Goal: Navigation & Orientation: Find specific page/section

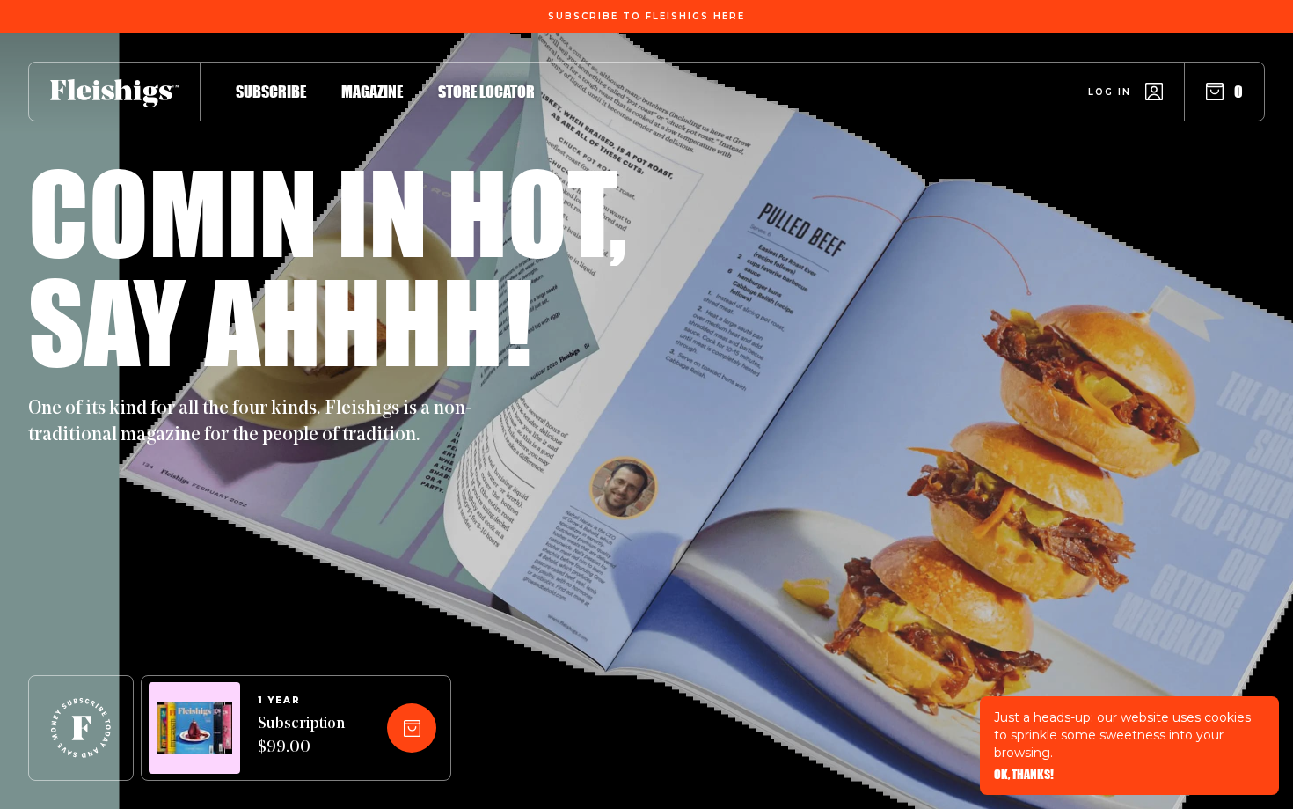
click at [473, 101] on div "Subscribe Magazine Store locator Log in 0" at bounding box center [646, 92] width 1237 height 60
click at [480, 83] on span "Store locator" at bounding box center [486, 72] width 97 height 19
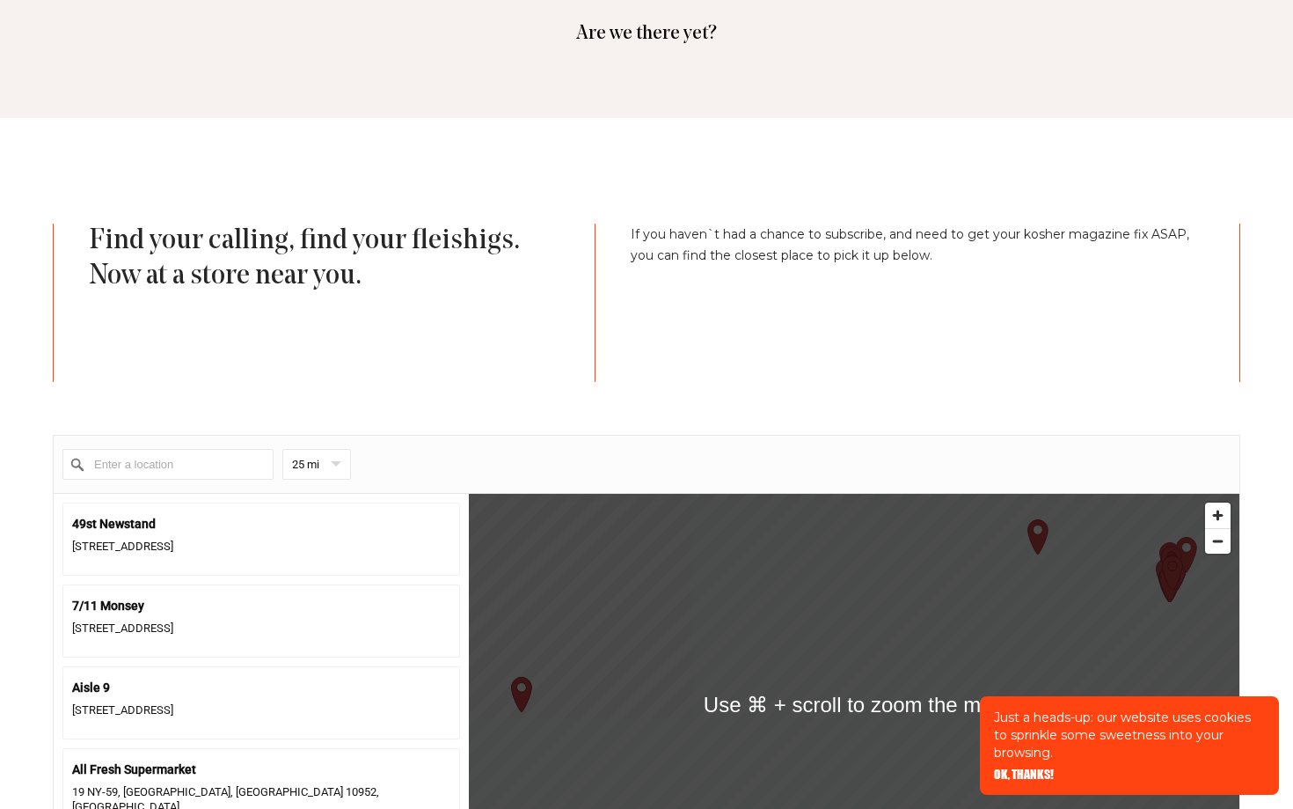
scroll to position [378, 0]
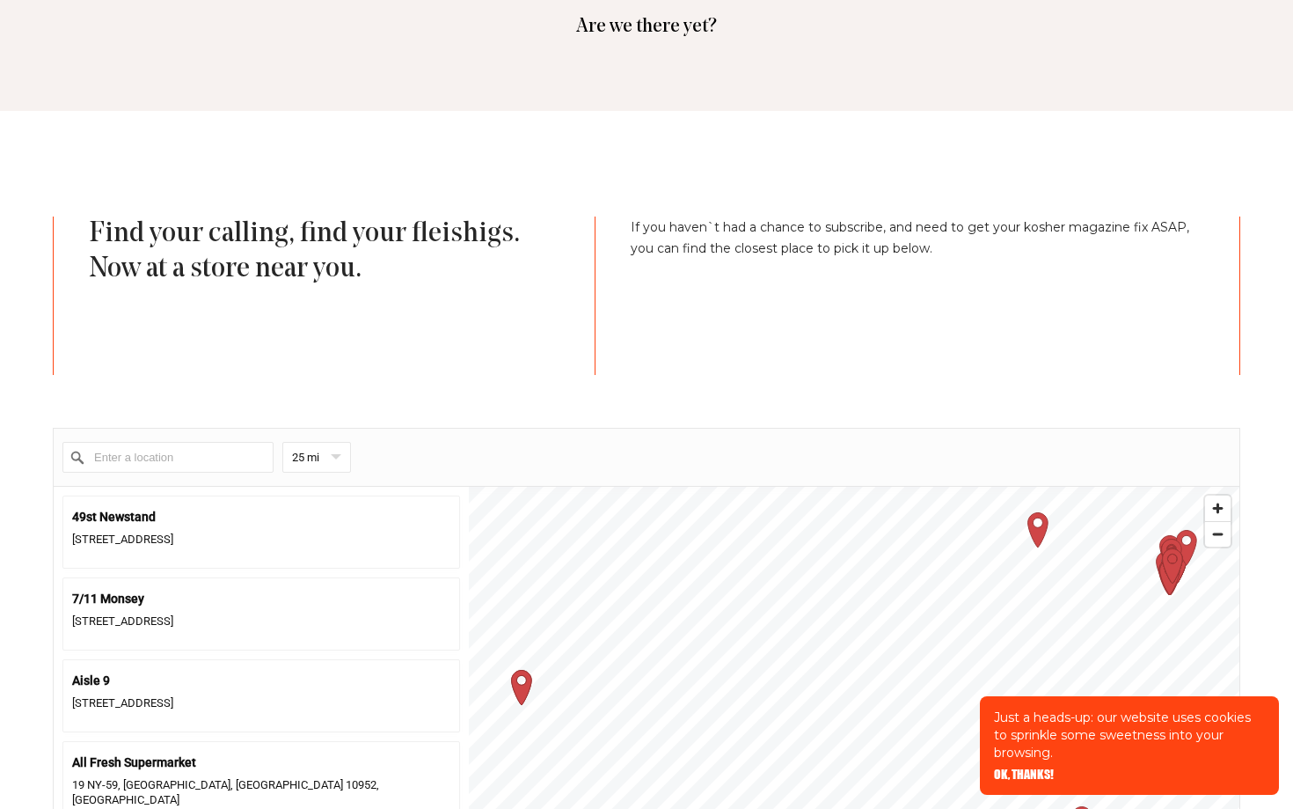
click at [808, 305] on p "If you haven`t had a chance to subscribe, and need to get your kosher magazine …" at bounding box center [918, 295] width 574 height 158
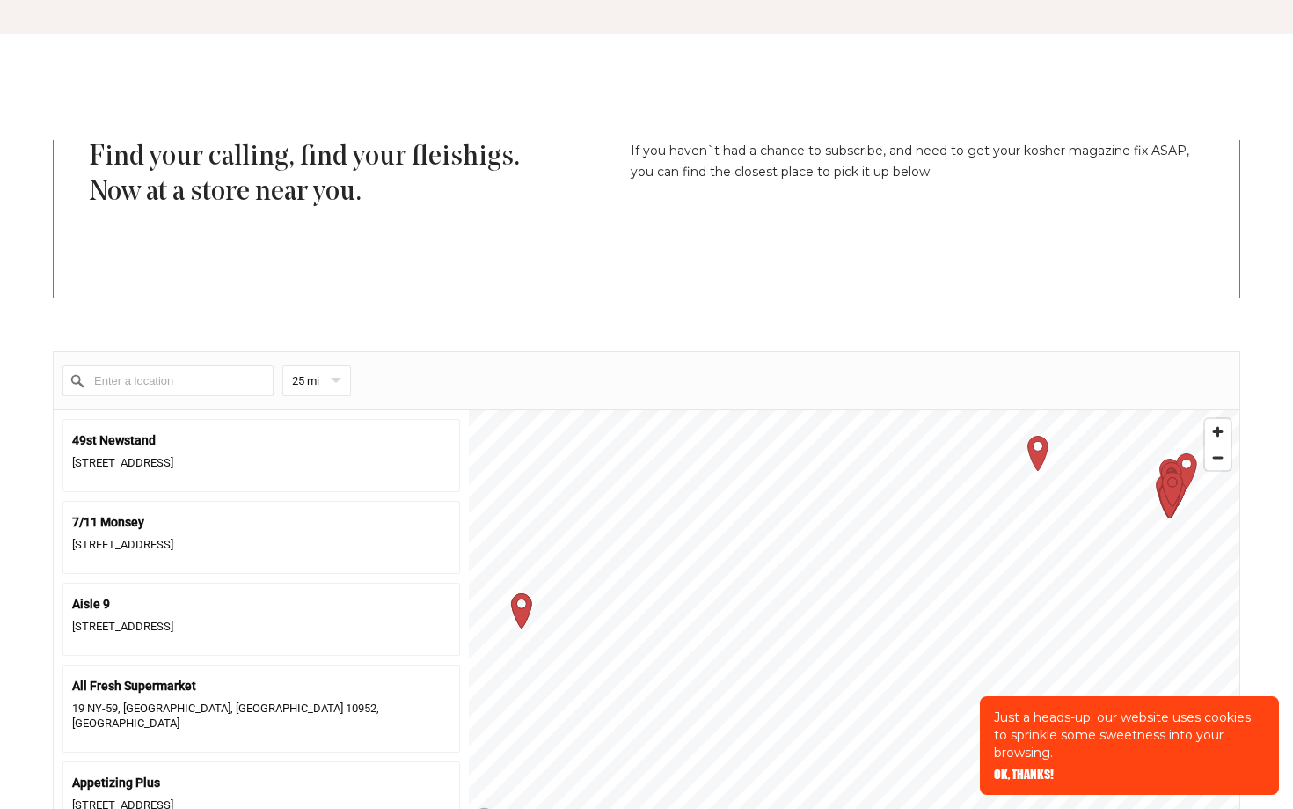
scroll to position [440, 0]
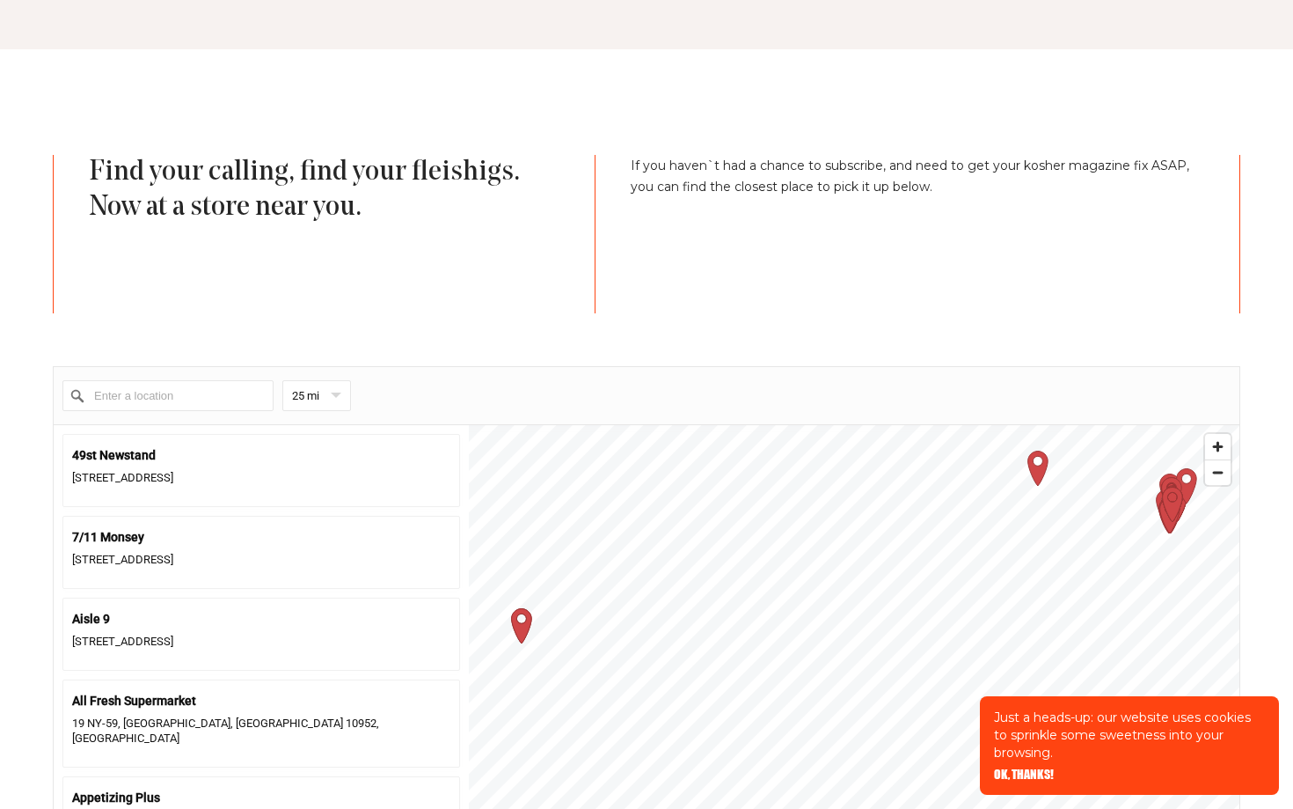
click at [207, 402] on input "Enter a location" at bounding box center [167, 395] width 211 height 31
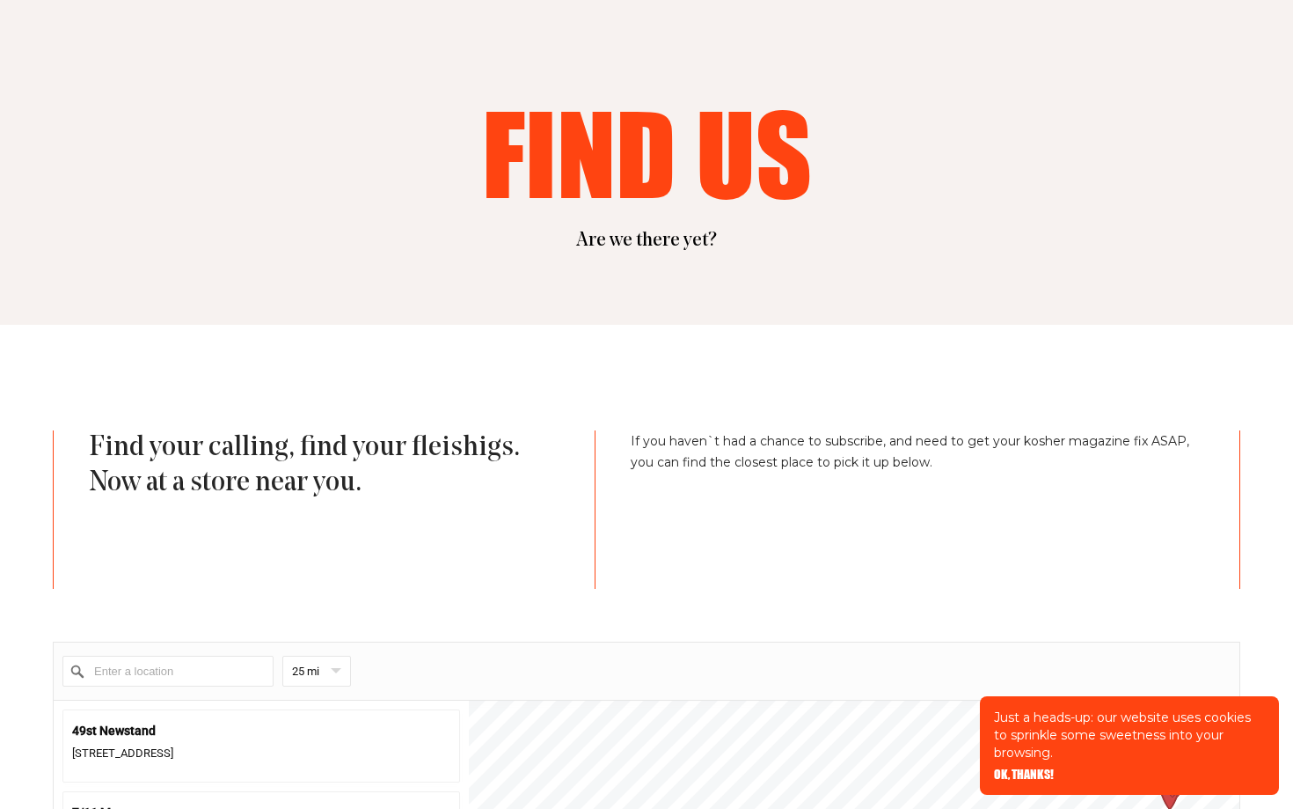
scroll to position [0, 0]
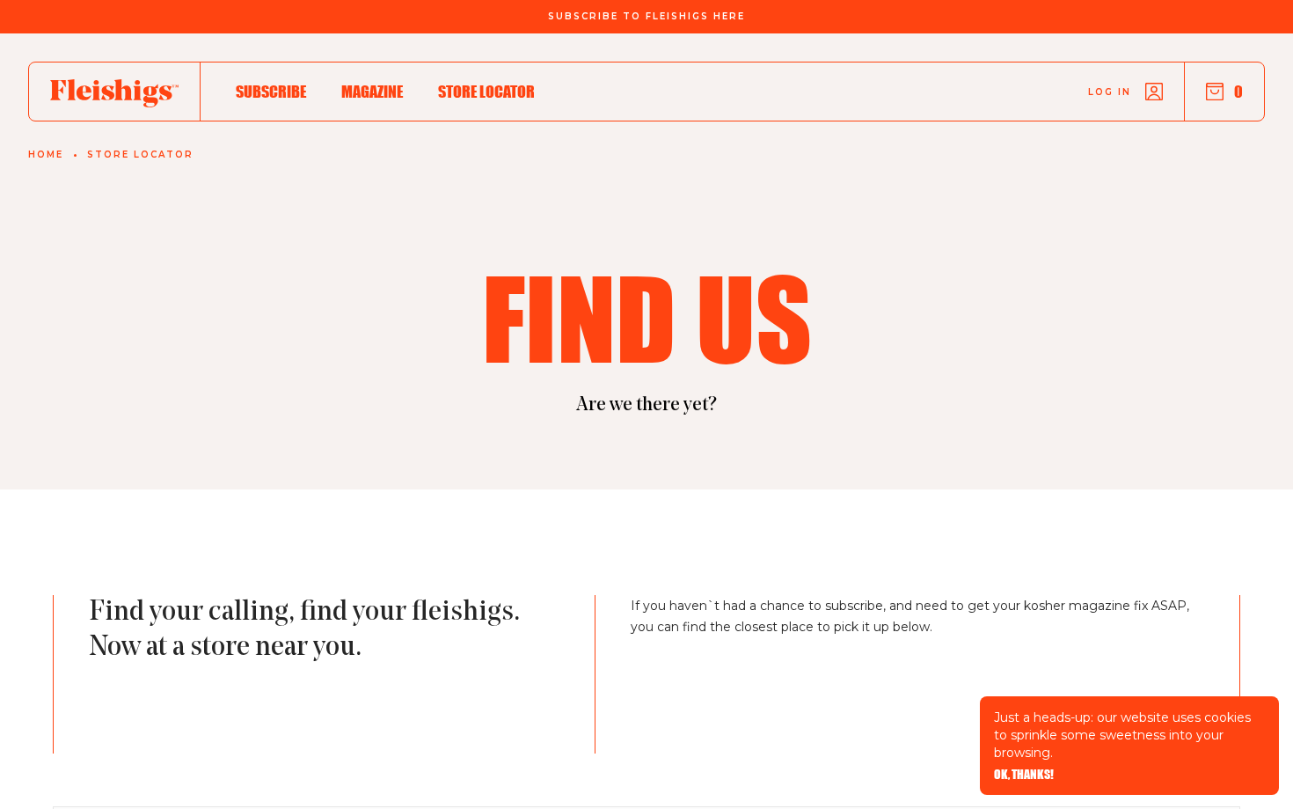
click at [374, 83] on span "Magazine" at bounding box center [372, 72] width 62 height 19
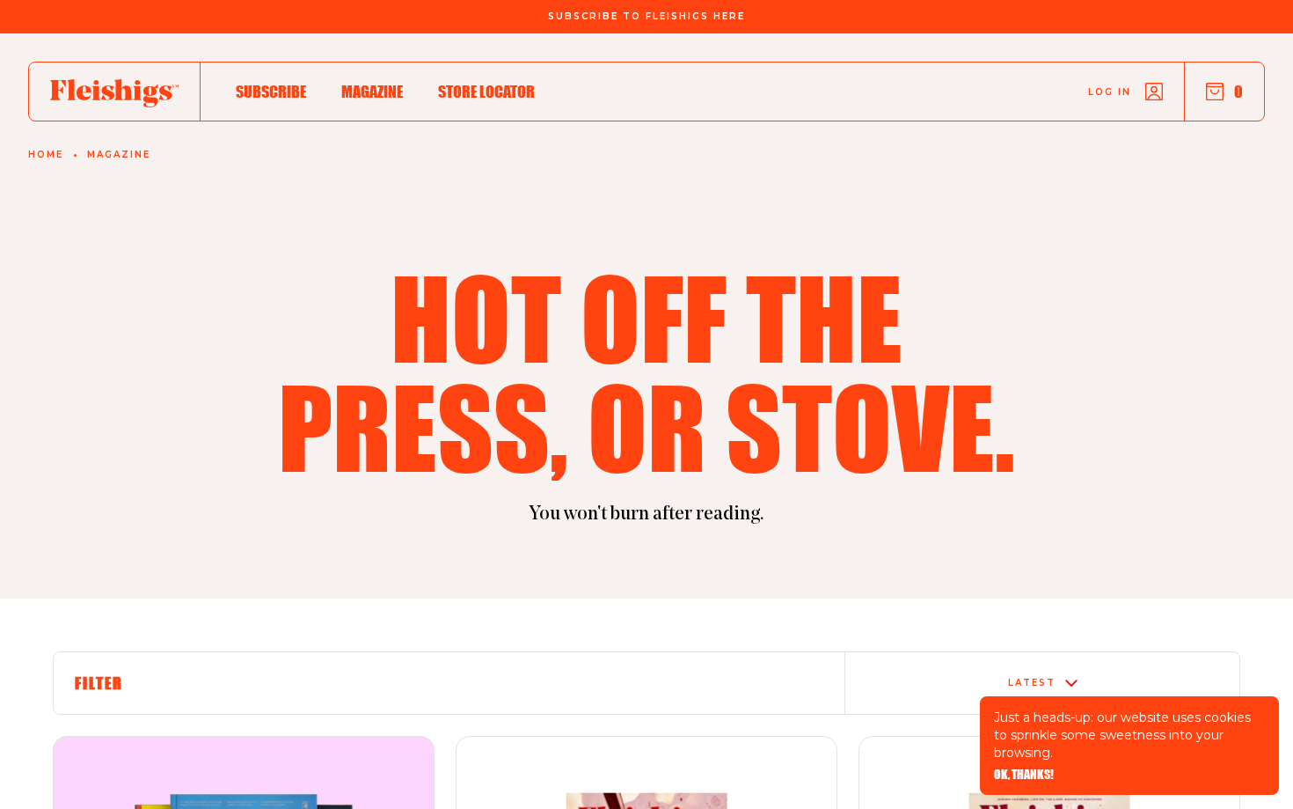
click at [260, 83] on span "Subscribe" at bounding box center [271, 72] width 70 height 19
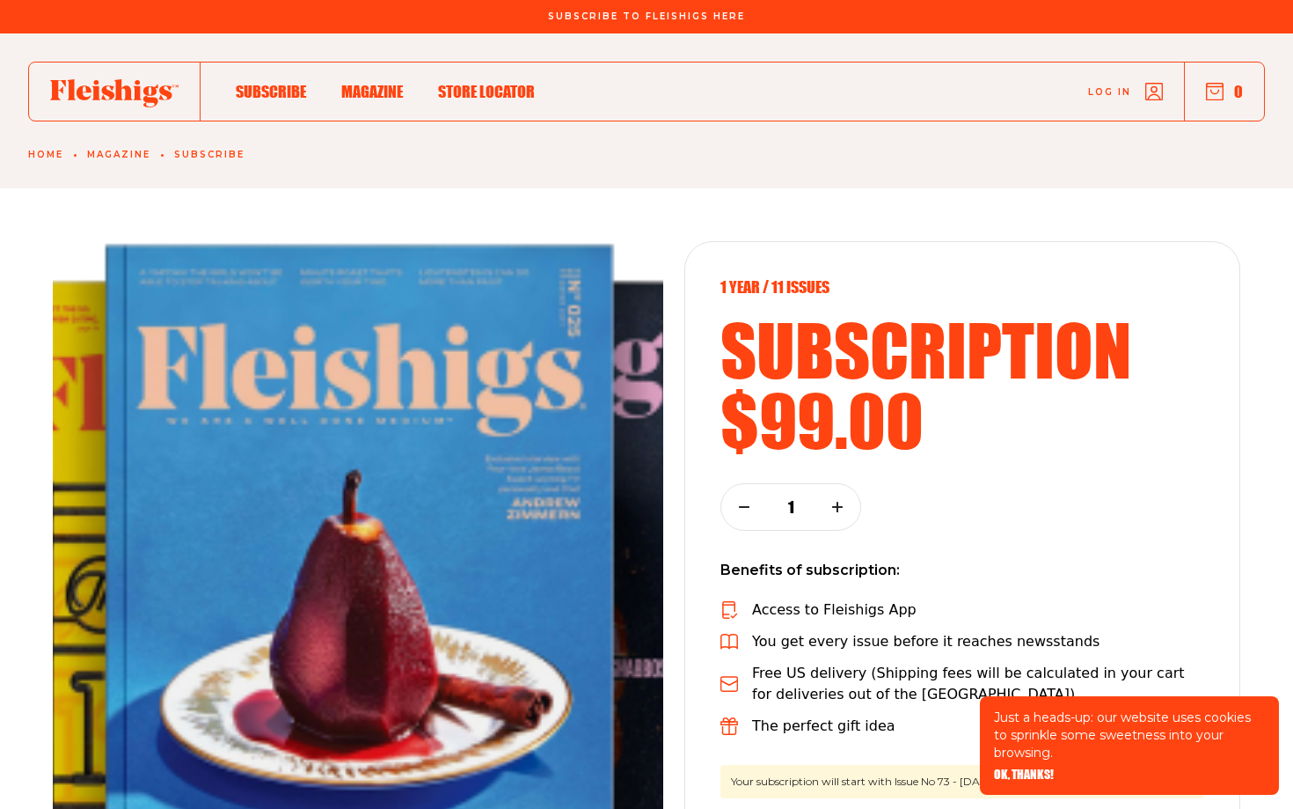
click at [50, 151] on link "Home" at bounding box center [45, 155] width 35 height 11
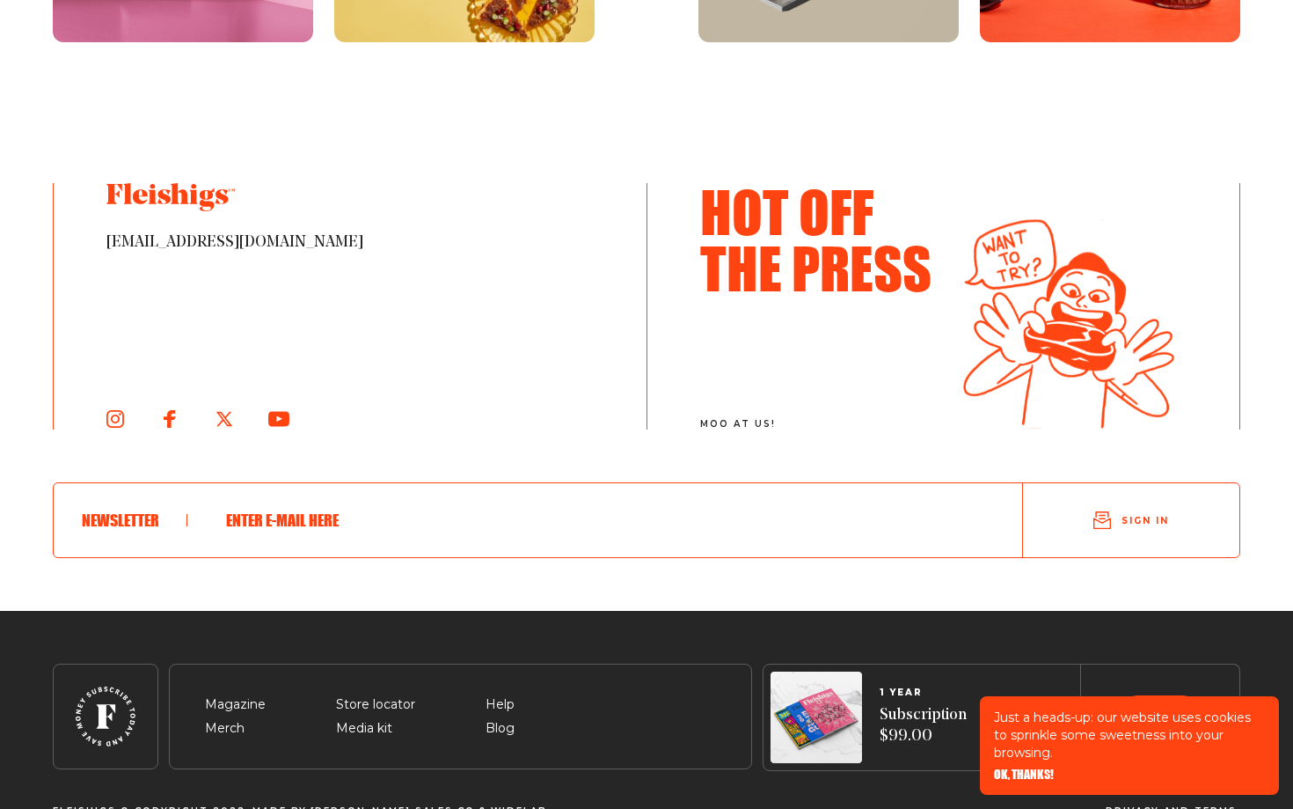
scroll to position [9623, 0]
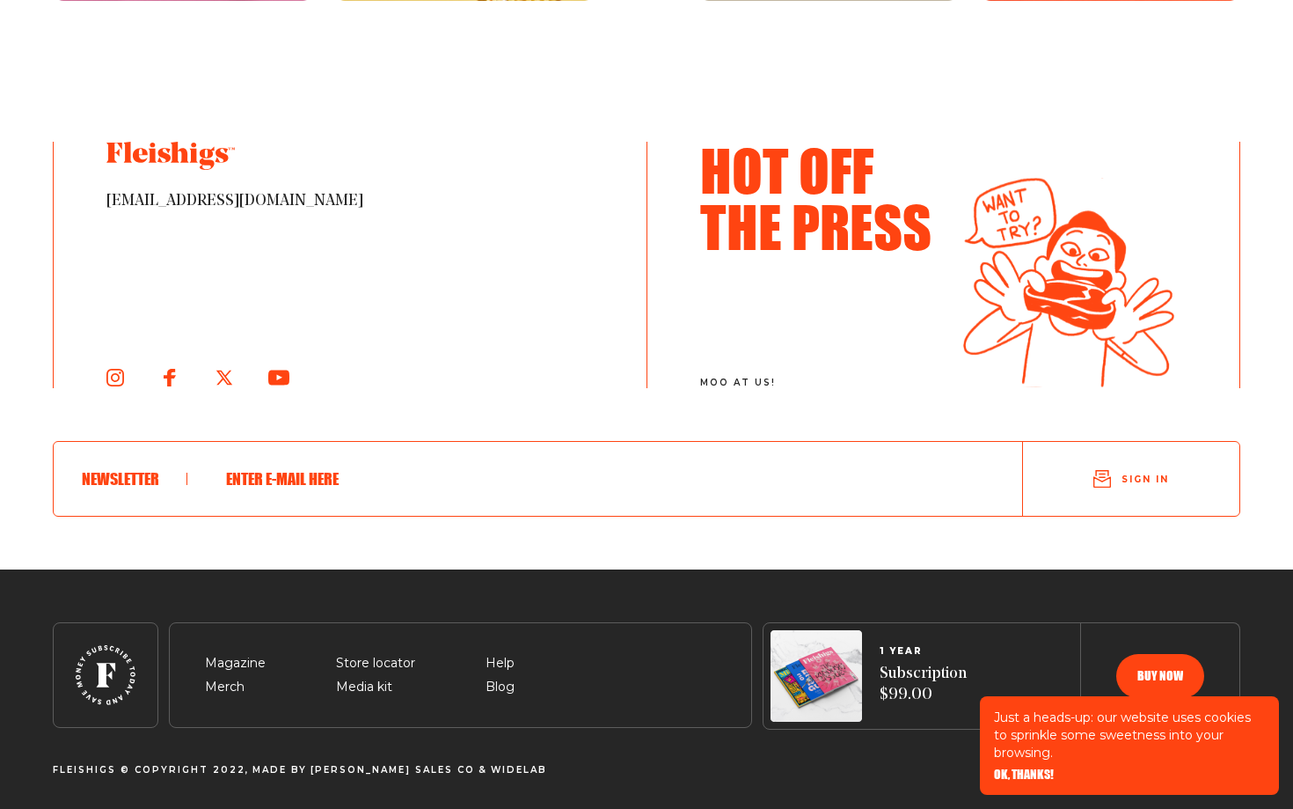
click at [270, 477] on input "text" at bounding box center [591, 479] width 750 height 46
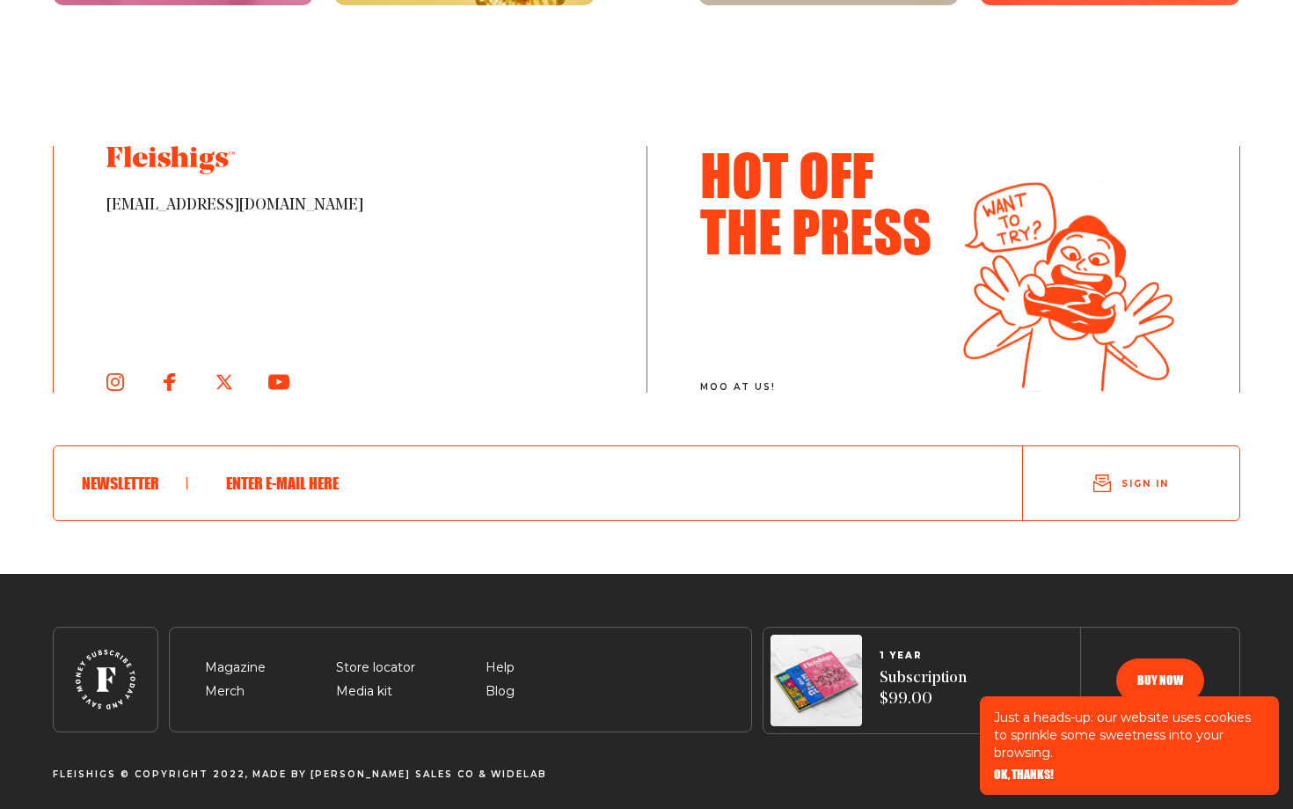
click at [835, 238] on h3 "Hot Off The Press" at bounding box center [818, 202] width 237 height 113
click at [743, 378] on div "Hot Off The Press moo at us!" at bounding box center [818, 269] width 237 height 246
click at [1037, 256] on img at bounding box center [1068, 286] width 211 height 211
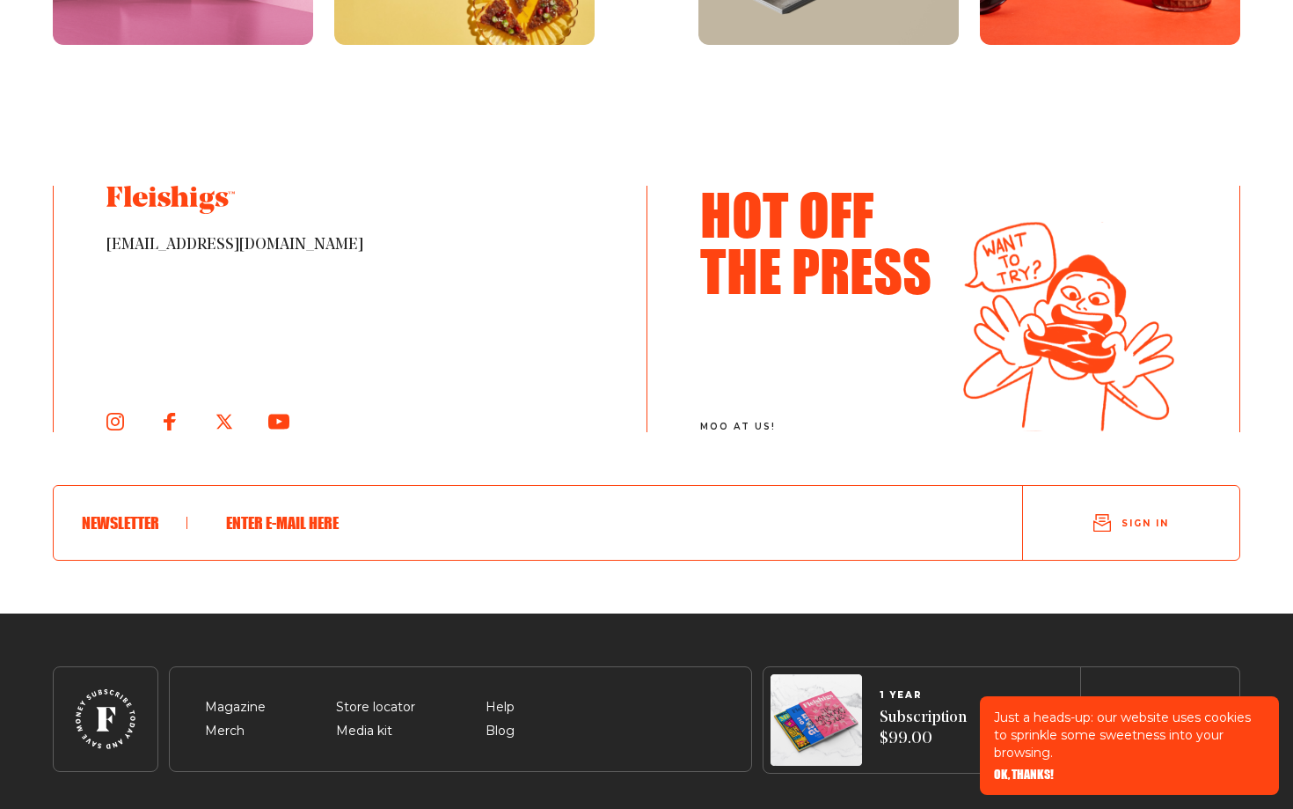
scroll to position [9565, 0]
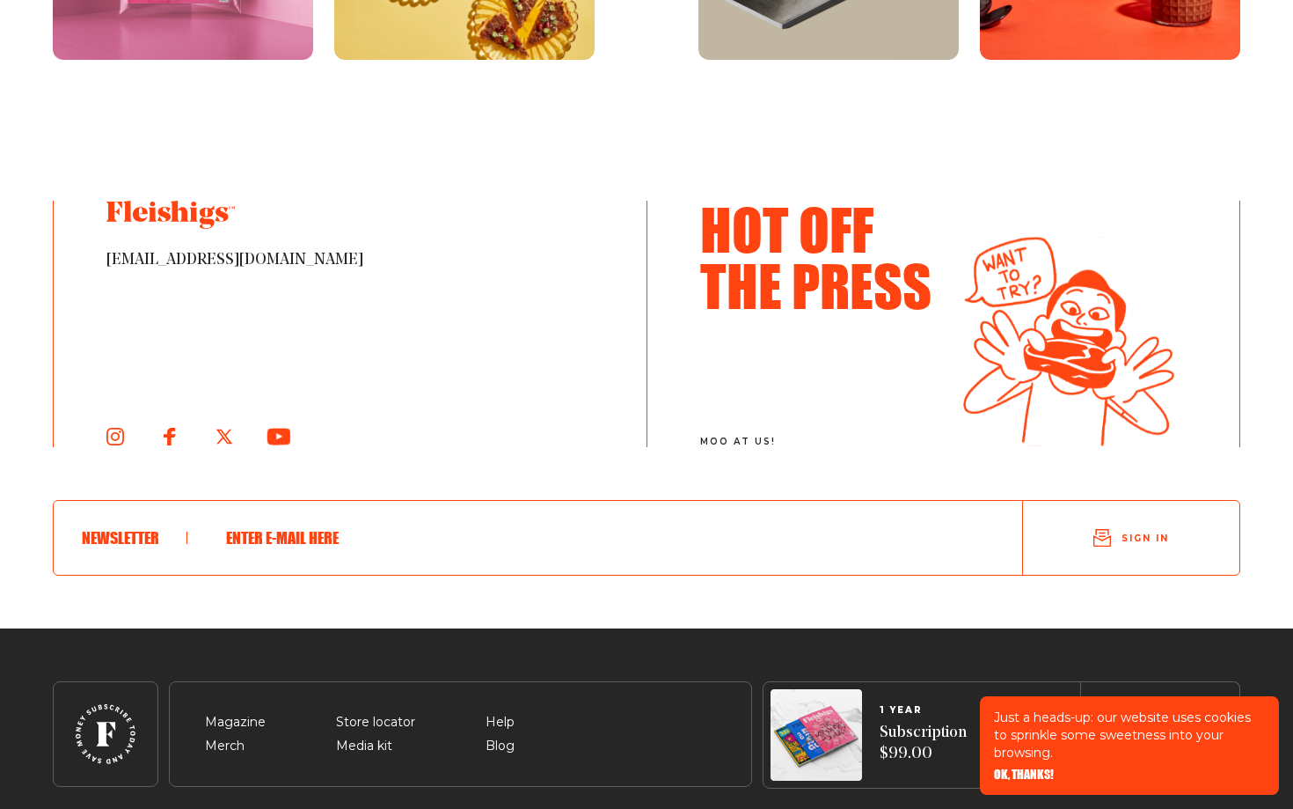
click at [275, 436] on use at bounding box center [278, 436] width 23 height 17
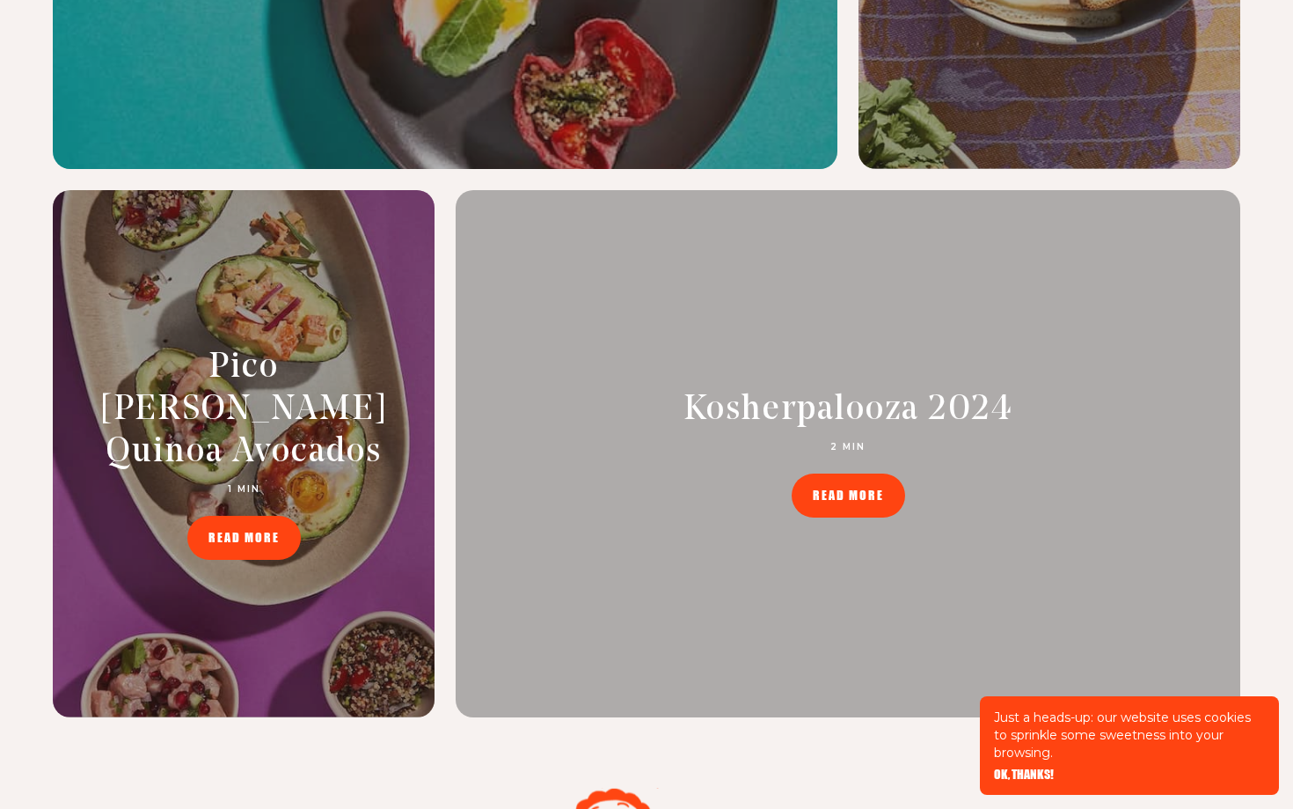
scroll to position [8187, 0]
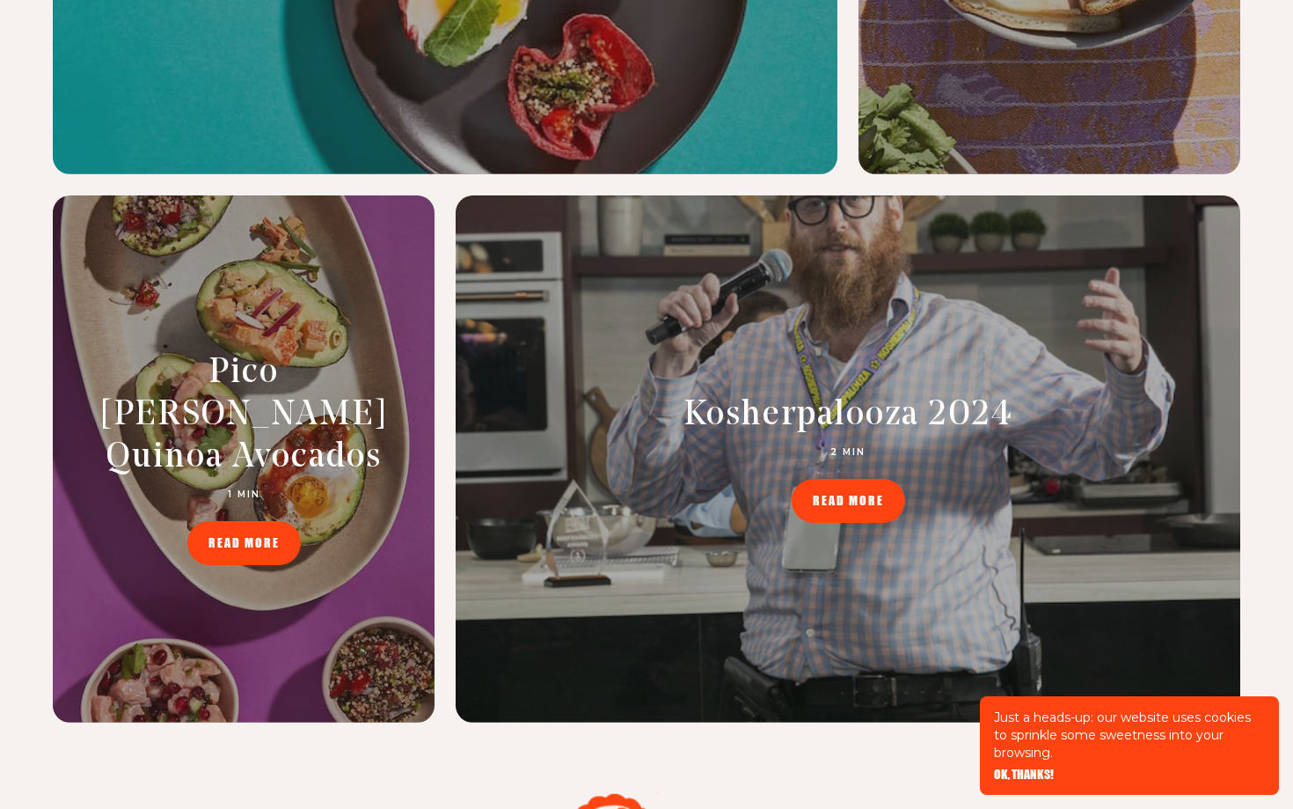
click at [1017, 768] on span "OK, THANKS!" at bounding box center [1024, 762] width 60 height 12
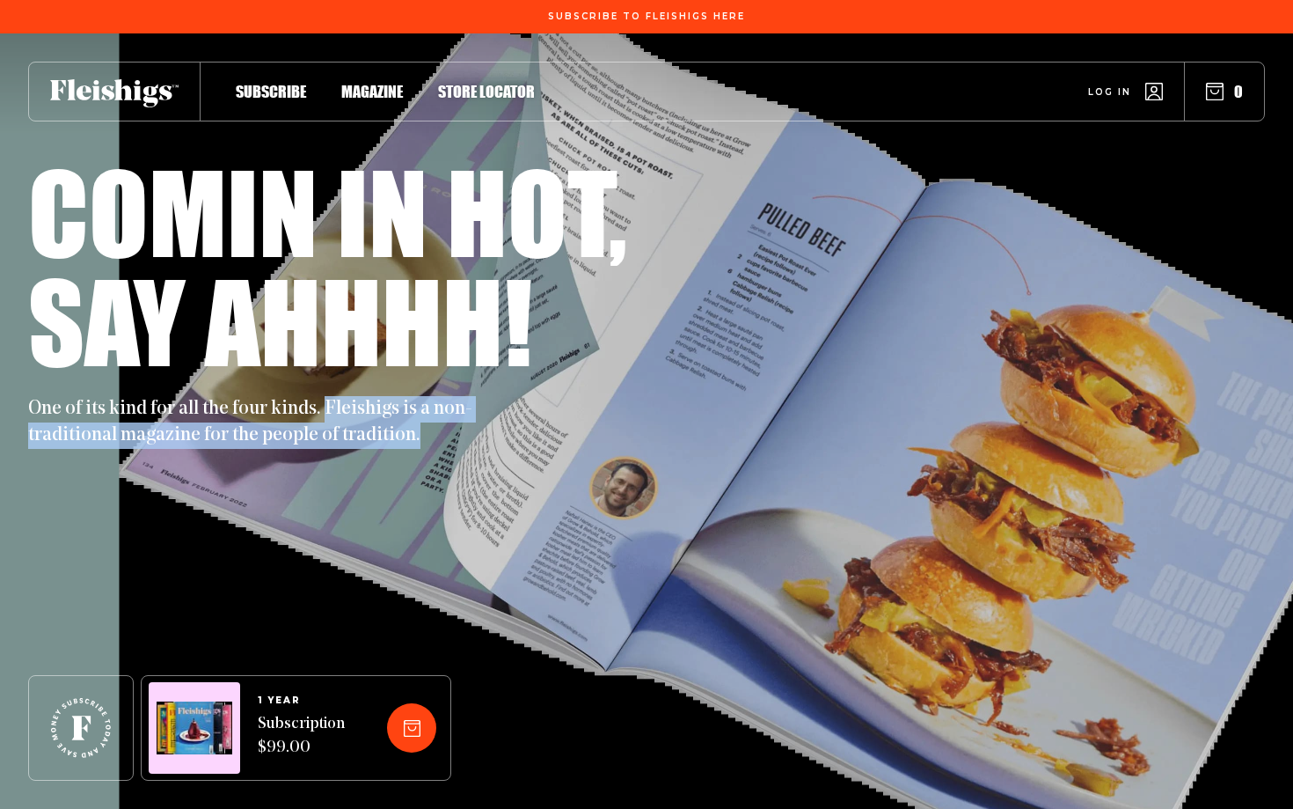
drag, startPoint x: 321, startPoint y: 409, endPoint x: 434, endPoint y: 461, distance: 124.0
click at [436, 461] on div "Comin in hot, Say ahhhh! One of its kind for all the four kinds. Fleishigs is a…" at bounding box center [646, 420] width 1237 height 775
click at [317, 467] on div "Comin in hot, Say ahhhh! One of its kind for all the four kinds. Fleishigs is a…" at bounding box center [646, 420] width 1237 height 775
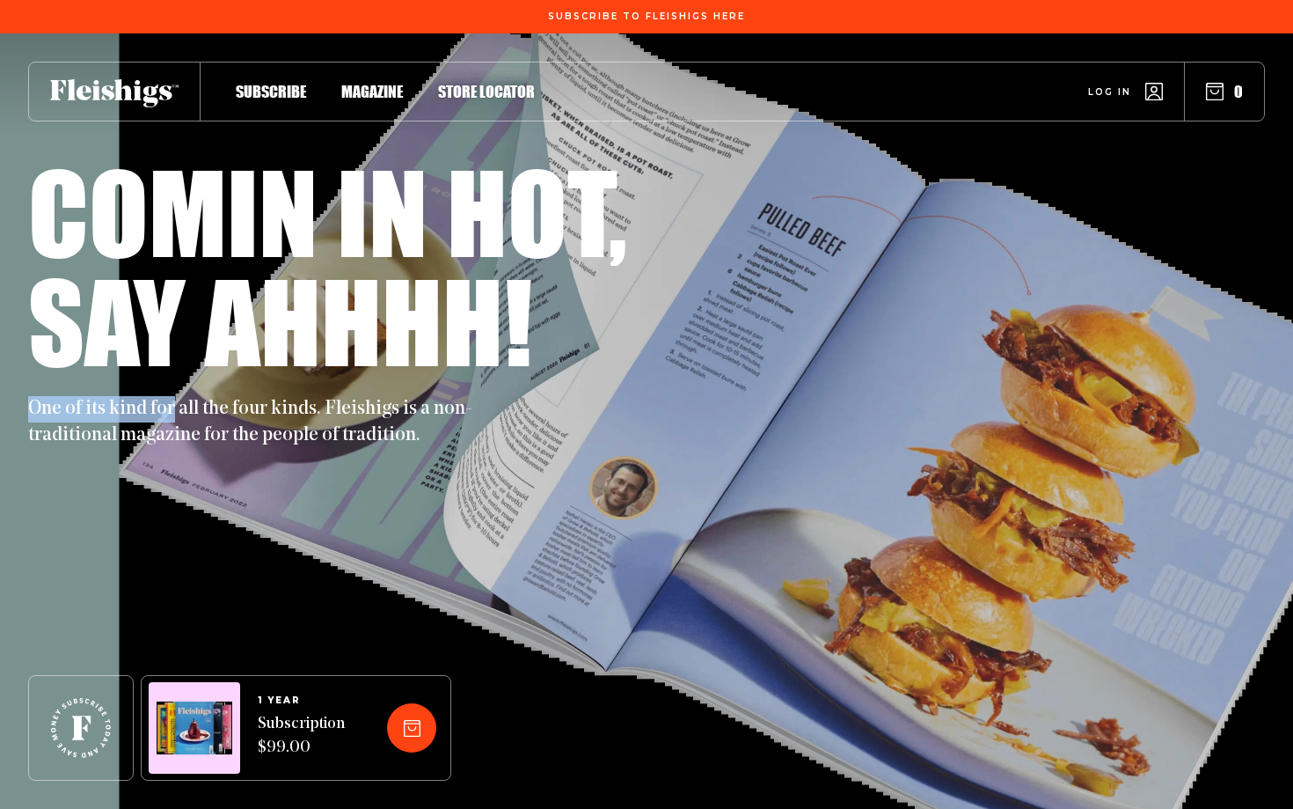
drag, startPoint x: 25, startPoint y: 401, endPoint x: 172, endPoint y: 412, distance: 148.2
click at [172, 412] on div "Comin in hot, Say ahhhh! One of its kind for all the four kinds. Fleishigs is a…" at bounding box center [646, 420] width 1293 height 775
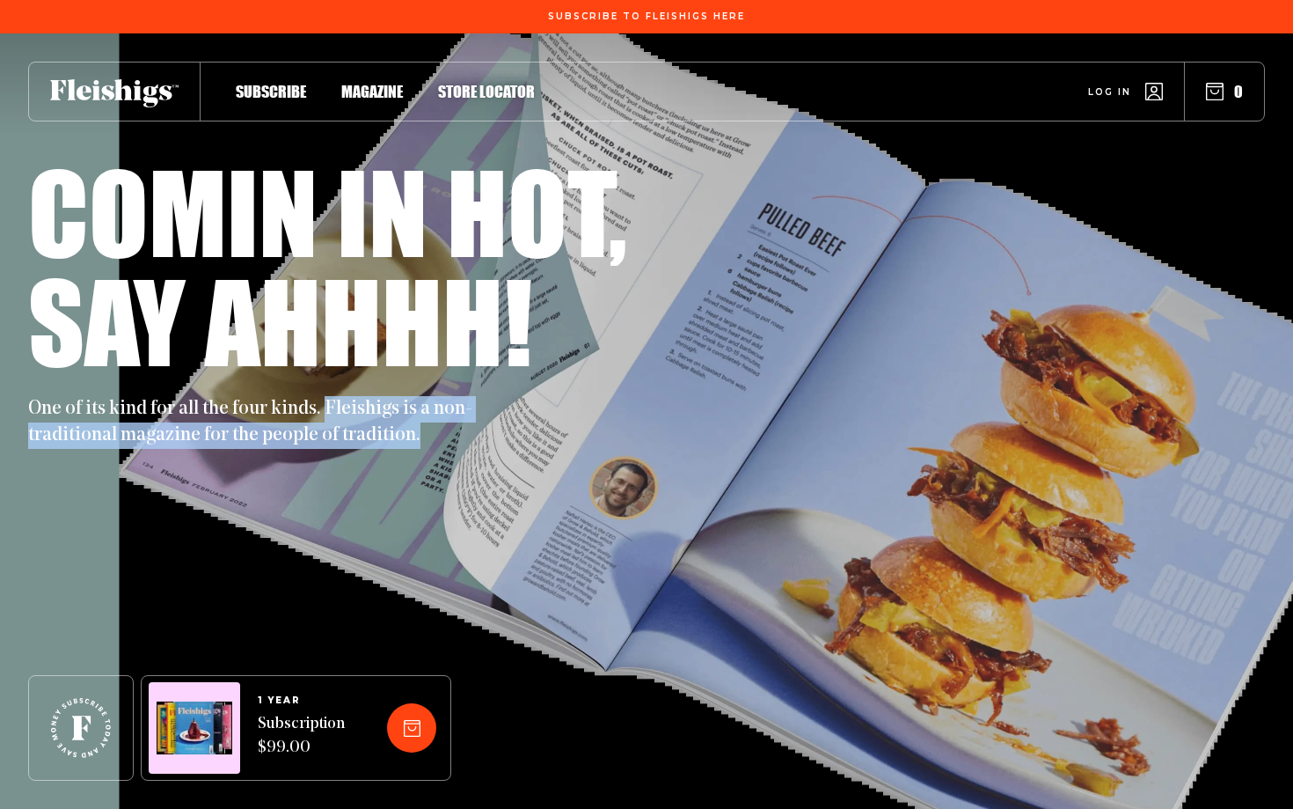
drag, startPoint x: 322, startPoint y: 406, endPoint x: 424, endPoint y: 454, distance: 112.6
click at [424, 454] on div "Comin in hot, Say ahhhh! One of its kind for all the four kinds. Fleishigs is a…" at bounding box center [646, 420] width 1237 height 775
copy p "Fleishigs is a non-traditional magazine for the people of tradition."
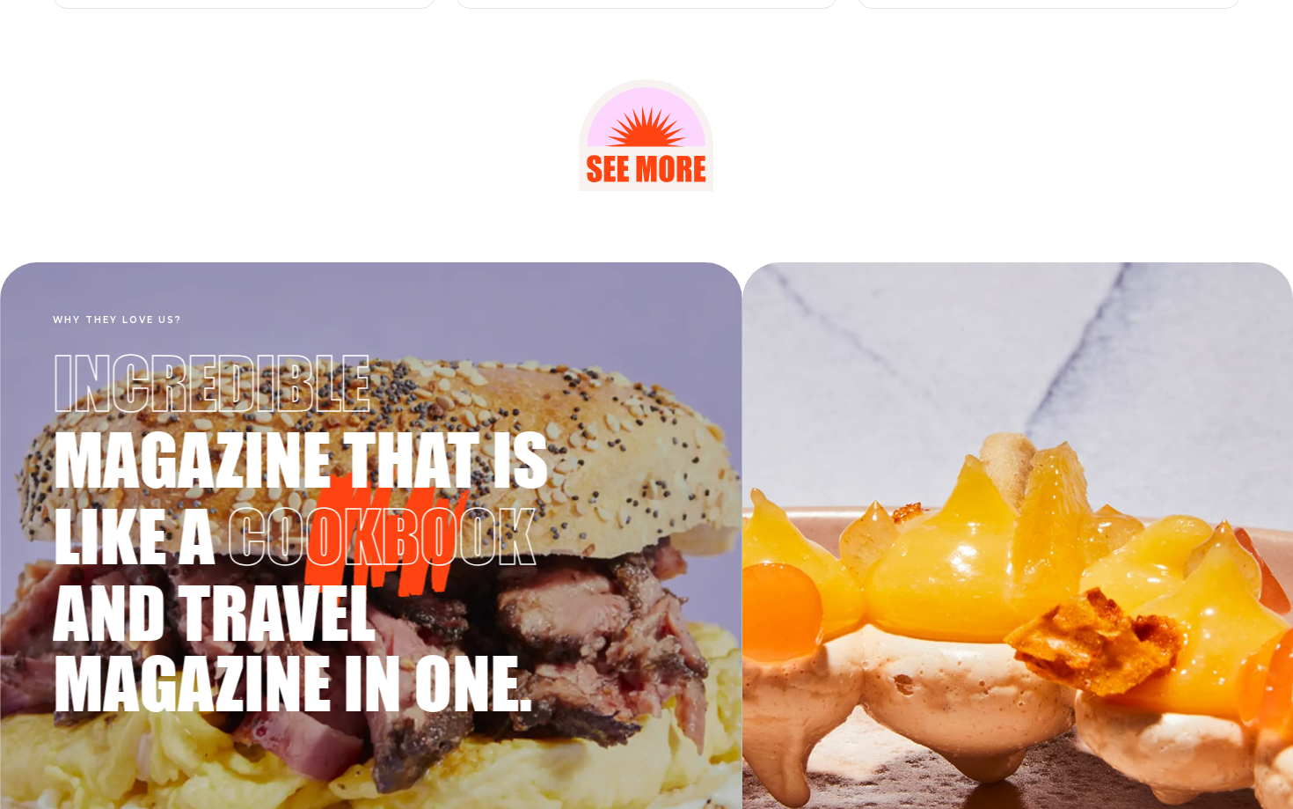
scroll to position [2973, 0]
